Goal: Task Accomplishment & Management: Use online tool/utility

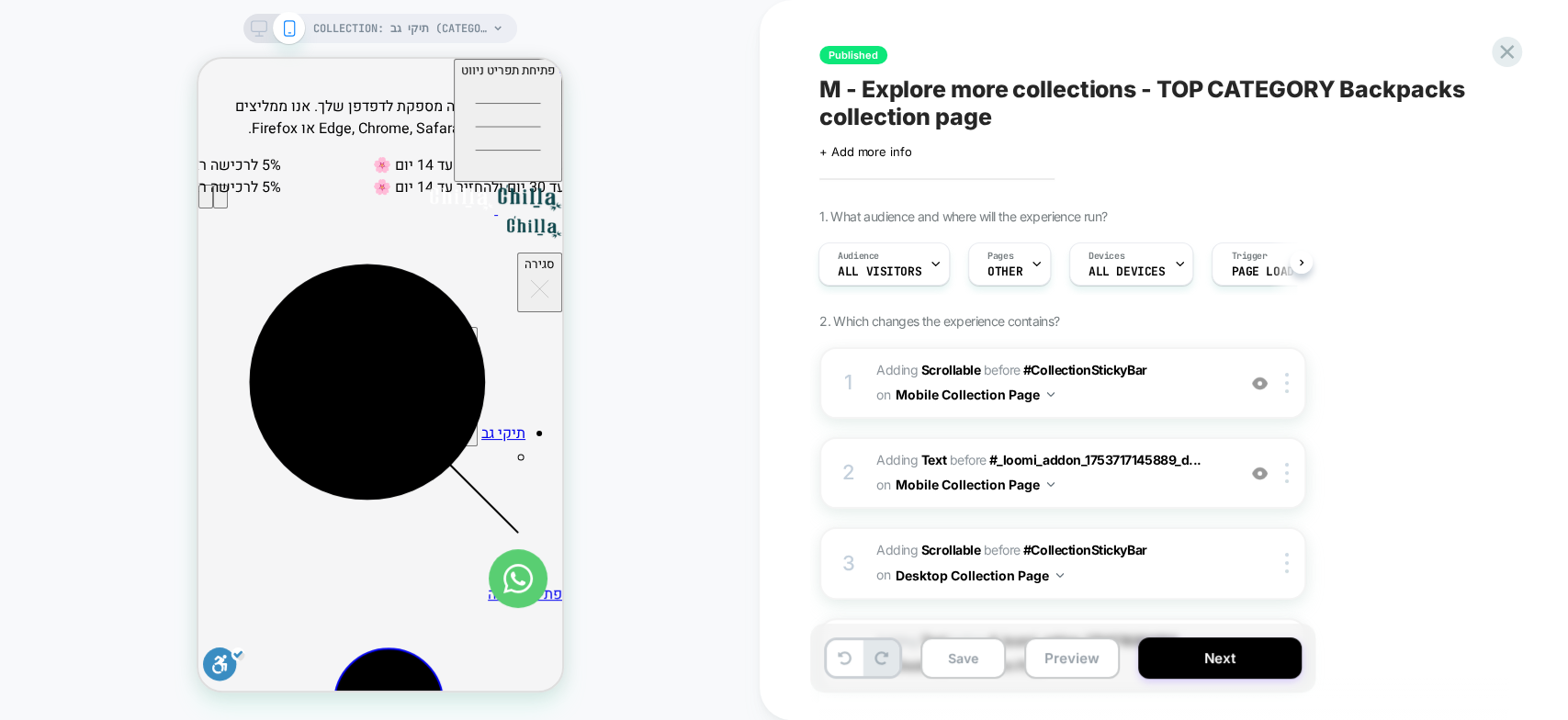
scroll to position [81, 0]
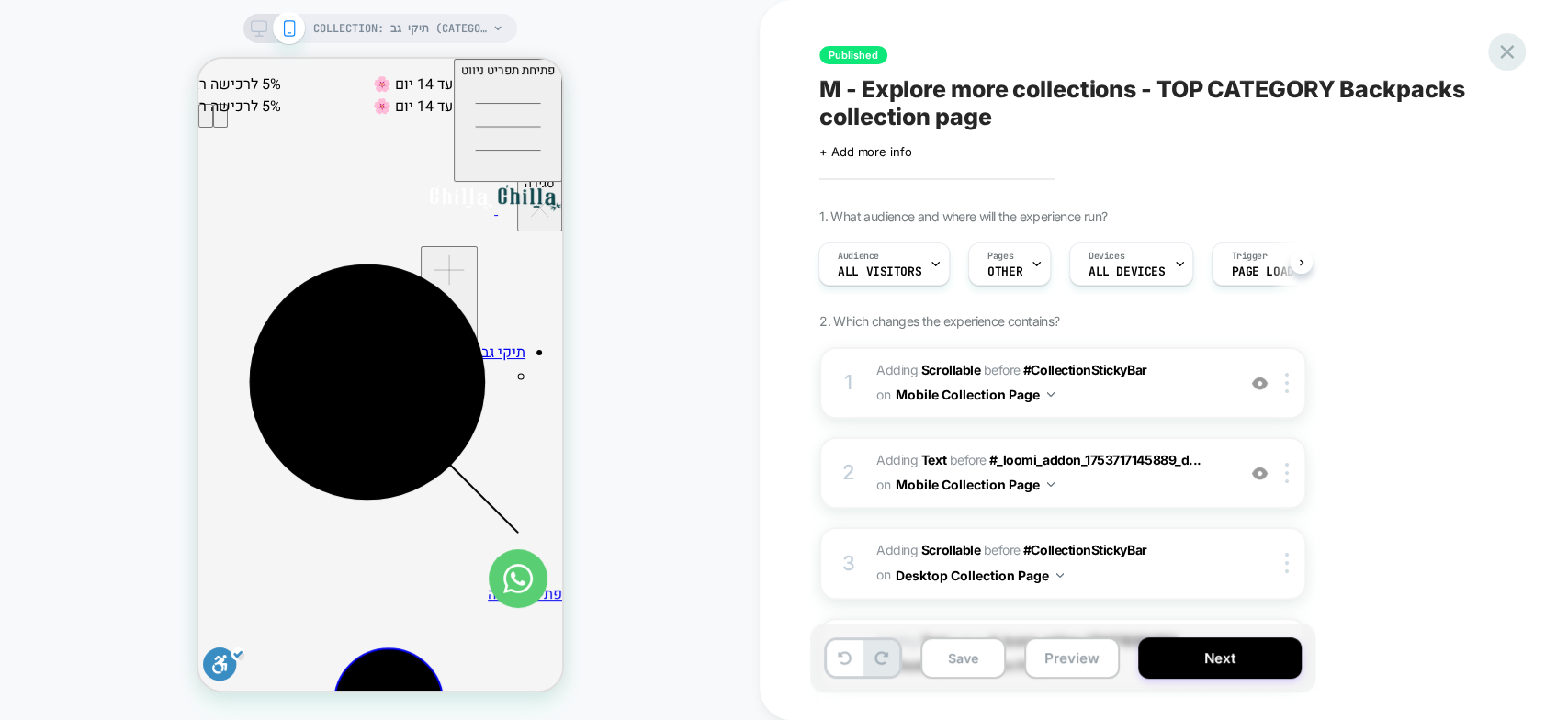
click at [1507, 48] on icon at bounding box center [1507, 52] width 25 height 25
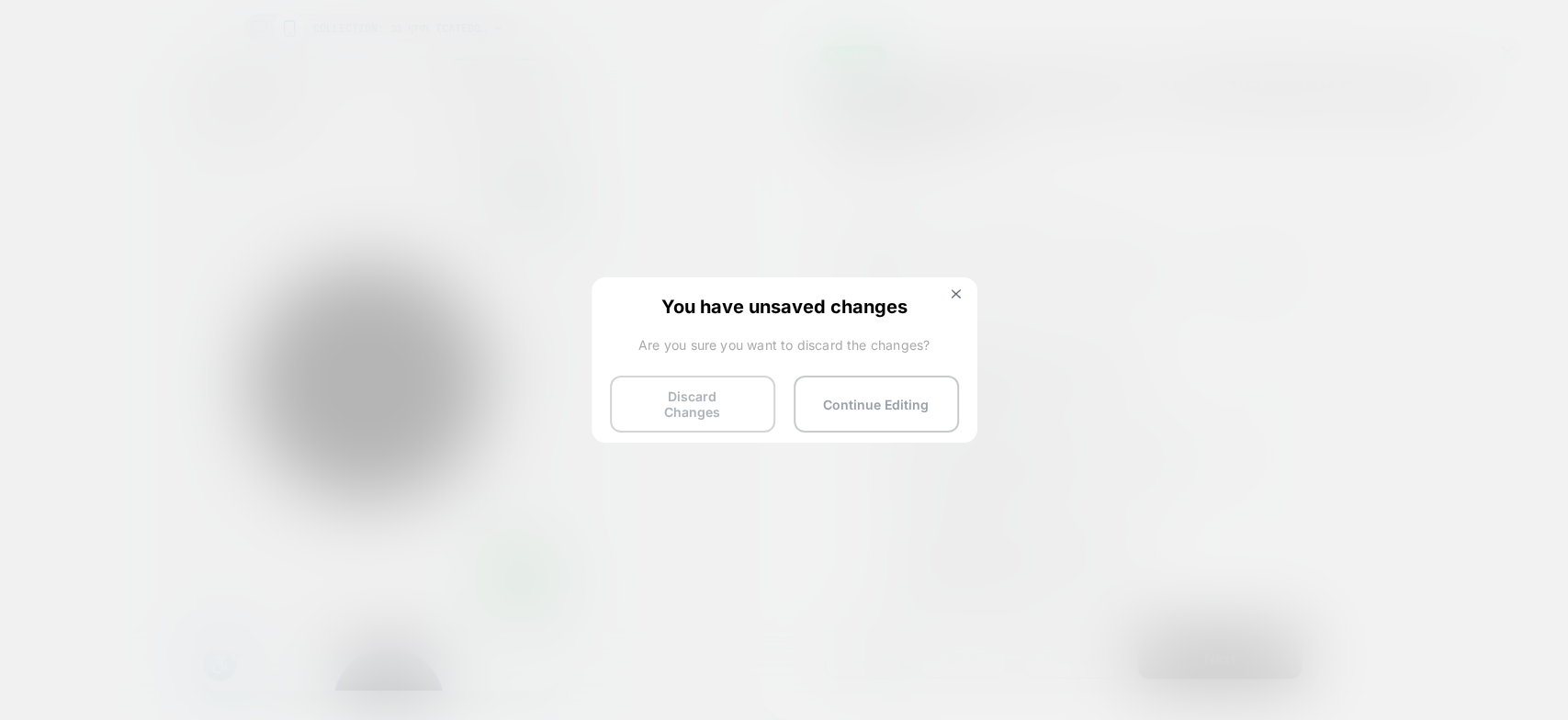
click at [633, 405] on button "Discard Changes" at bounding box center [693, 404] width 166 height 57
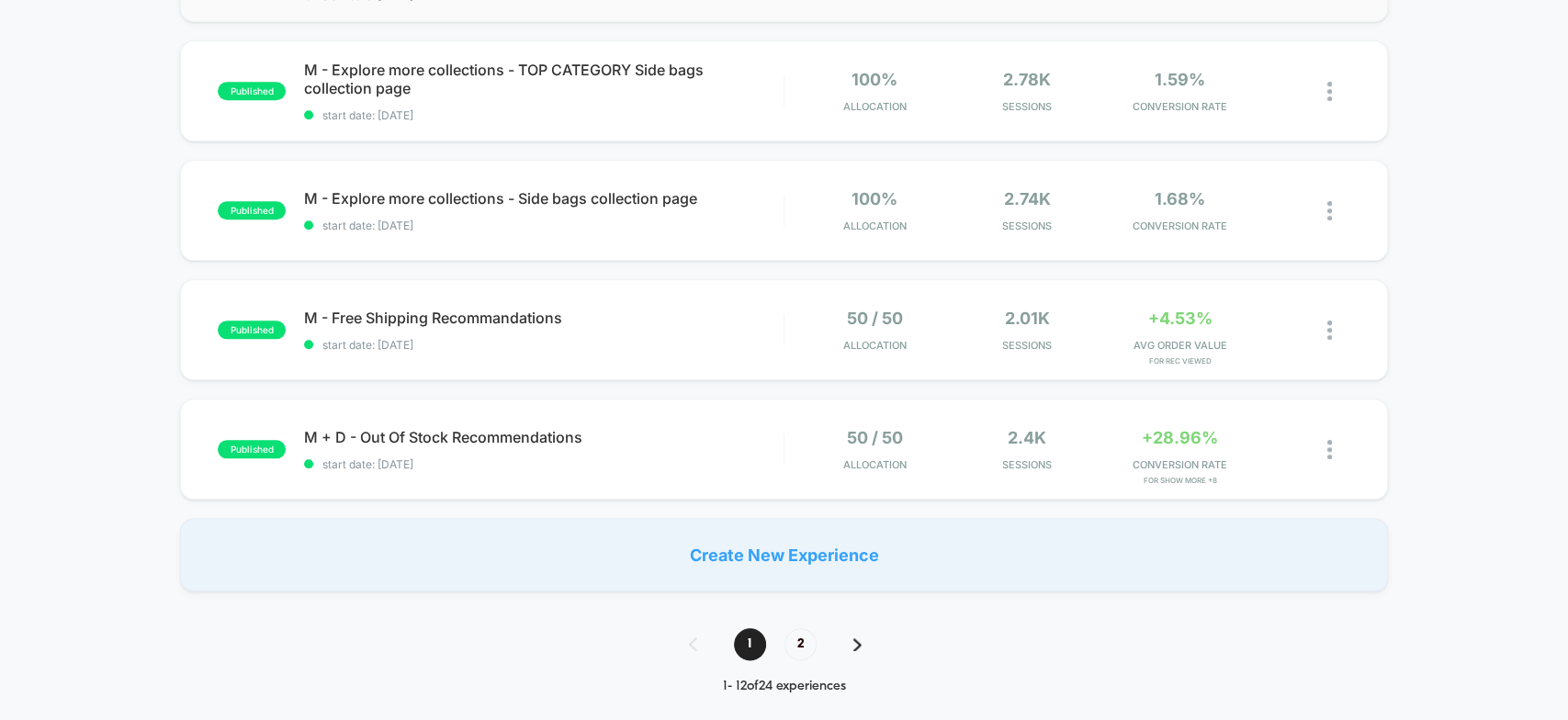
scroll to position [1109, 0]
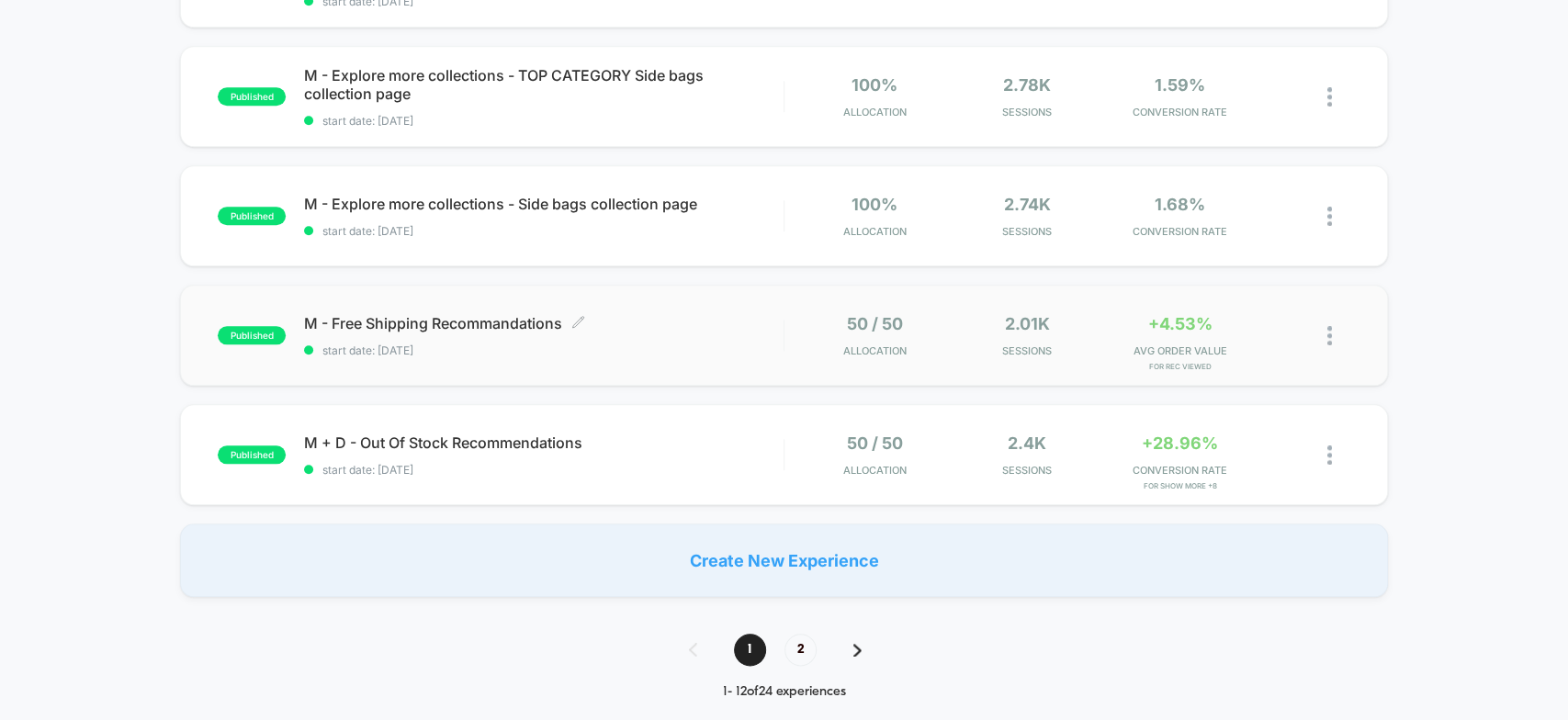
click at [461, 324] on span "M - Free Shipping Recommandations Click to edit experience details" at bounding box center [543, 323] width 478 height 18
